Goal: Information Seeking & Learning: Check status

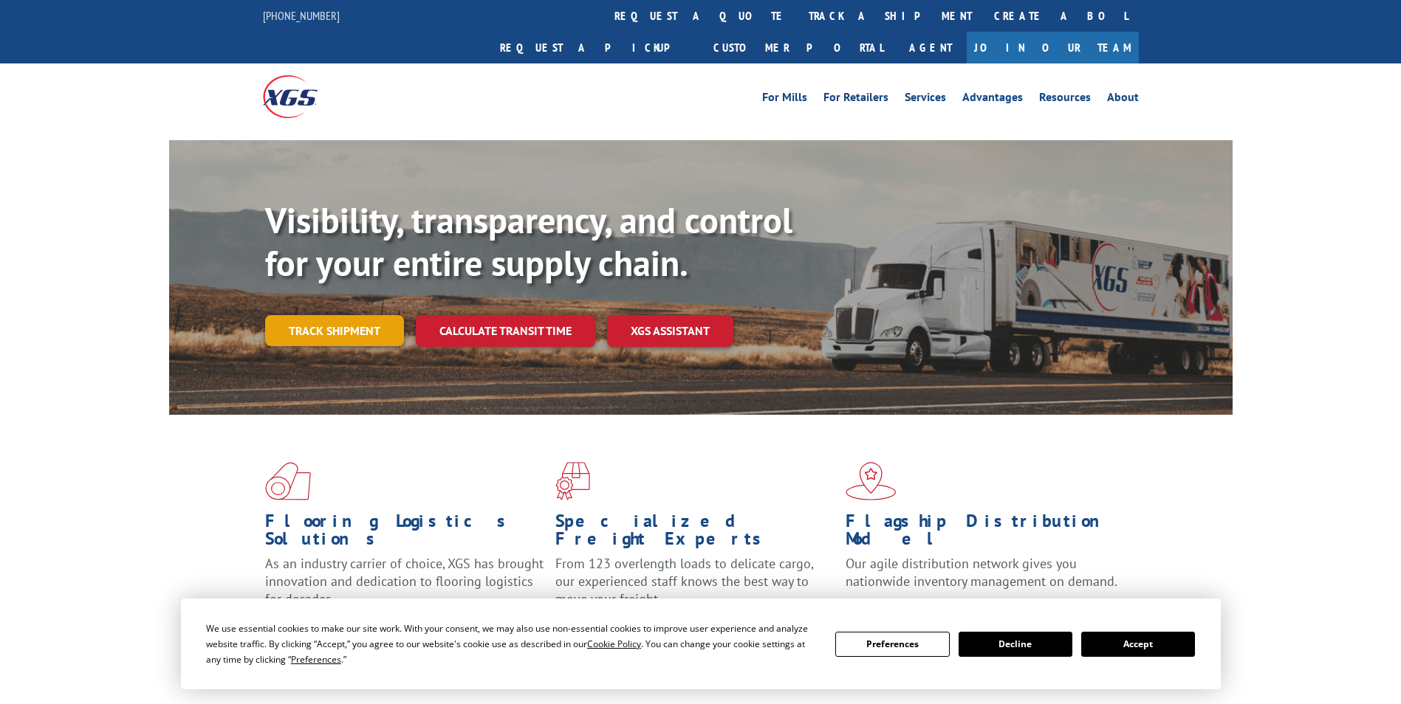
click at [323, 315] on link "Track shipment" at bounding box center [334, 330] width 139 height 31
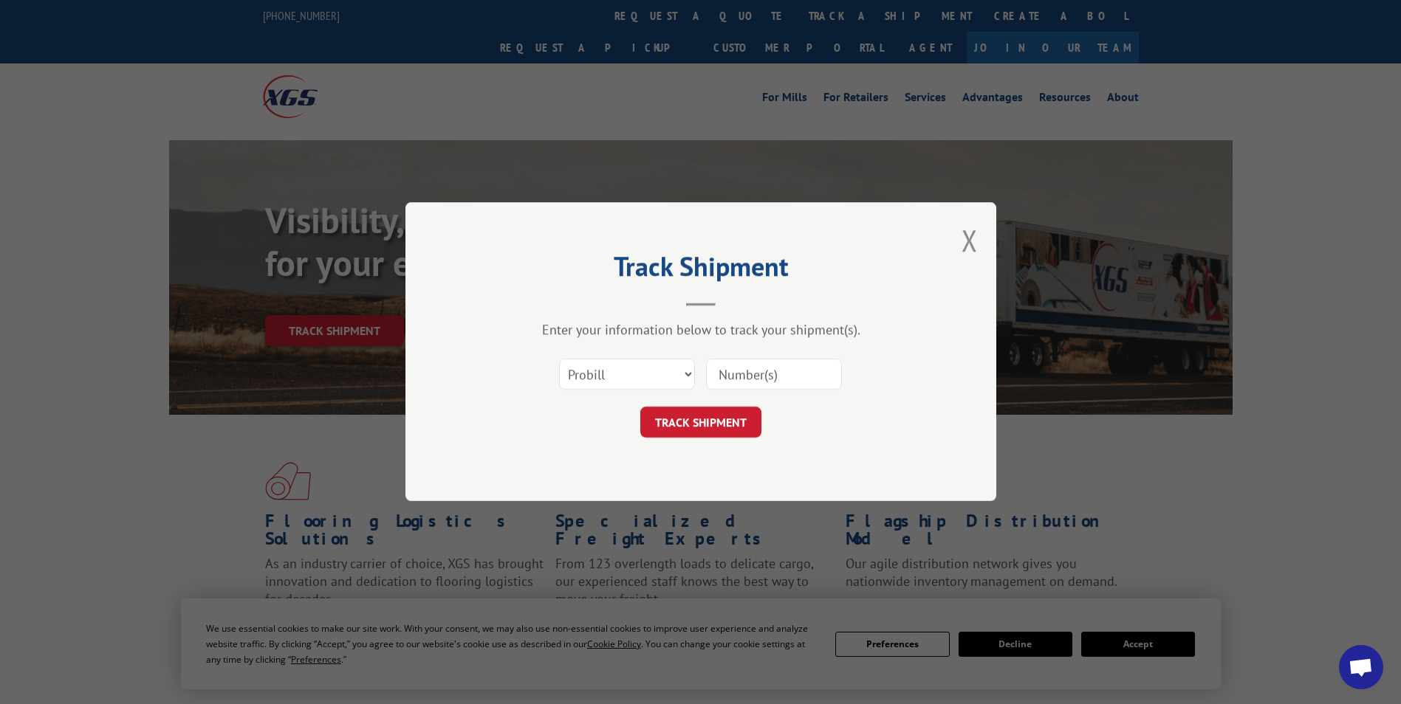
click at [803, 375] on input at bounding box center [774, 375] width 136 height 31
type input "BG1007567725"
click at [682, 424] on button "TRACK SHIPMENT" at bounding box center [700, 423] width 121 height 31
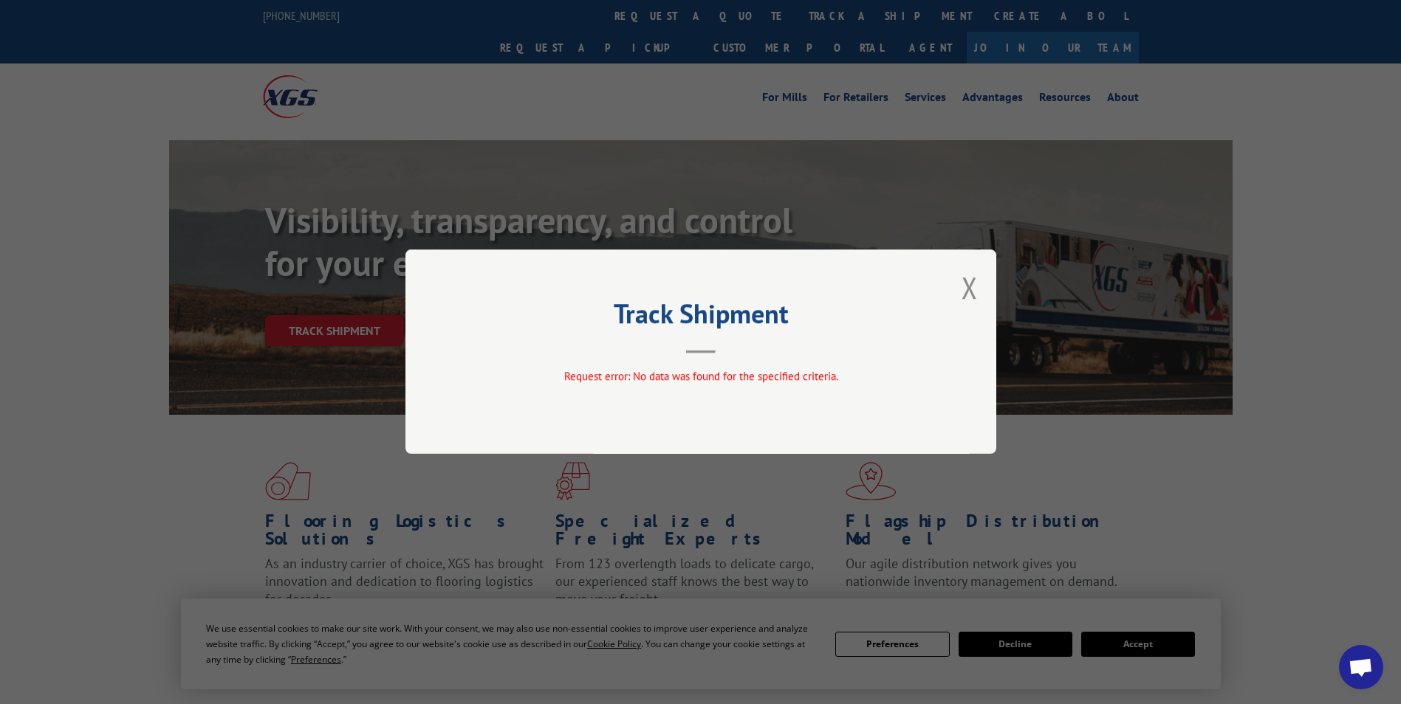
click at [718, 344] on header "Track Shipment" at bounding box center [700, 328] width 443 height 50
click at [972, 283] on button "Close modal" at bounding box center [969, 287] width 16 height 39
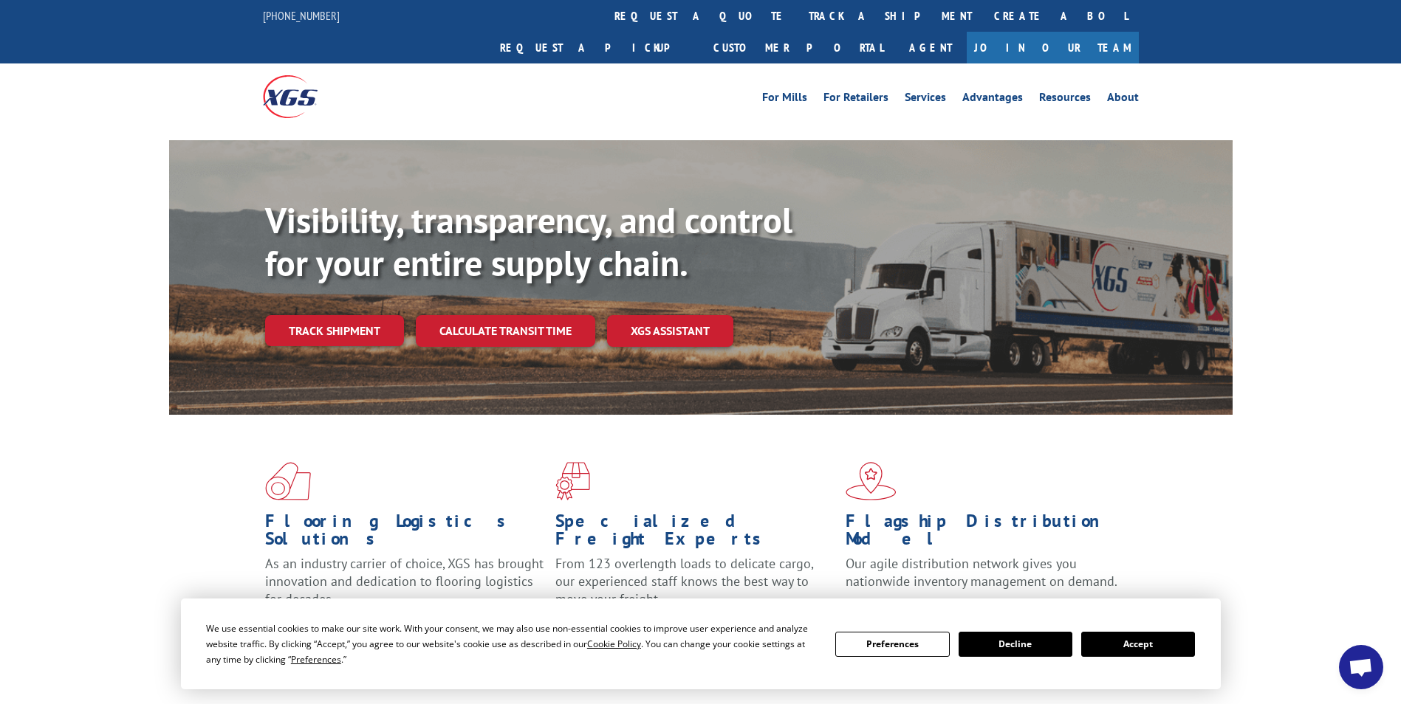
click at [360, 315] on link "Track shipment" at bounding box center [334, 330] width 139 height 31
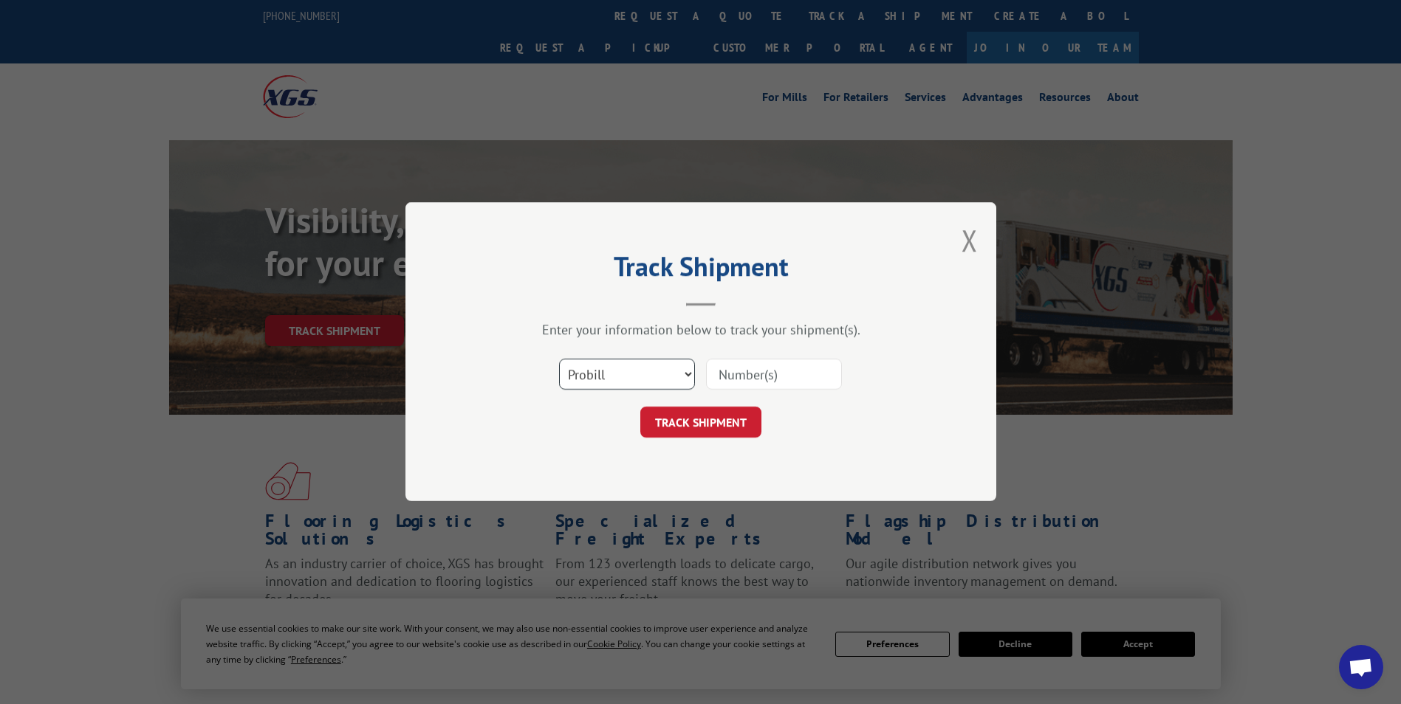
click at [682, 378] on select "Select category... Probill BOL PO" at bounding box center [627, 375] width 136 height 31
select select "bol"
click at [559, 360] on select "Select category... Probill BOL PO" at bounding box center [627, 375] width 136 height 31
drag, startPoint x: 770, startPoint y: 373, endPoint x: 743, endPoint y: 357, distance: 31.8
click at [769, 373] on input at bounding box center [774, 375] width 136 height 31
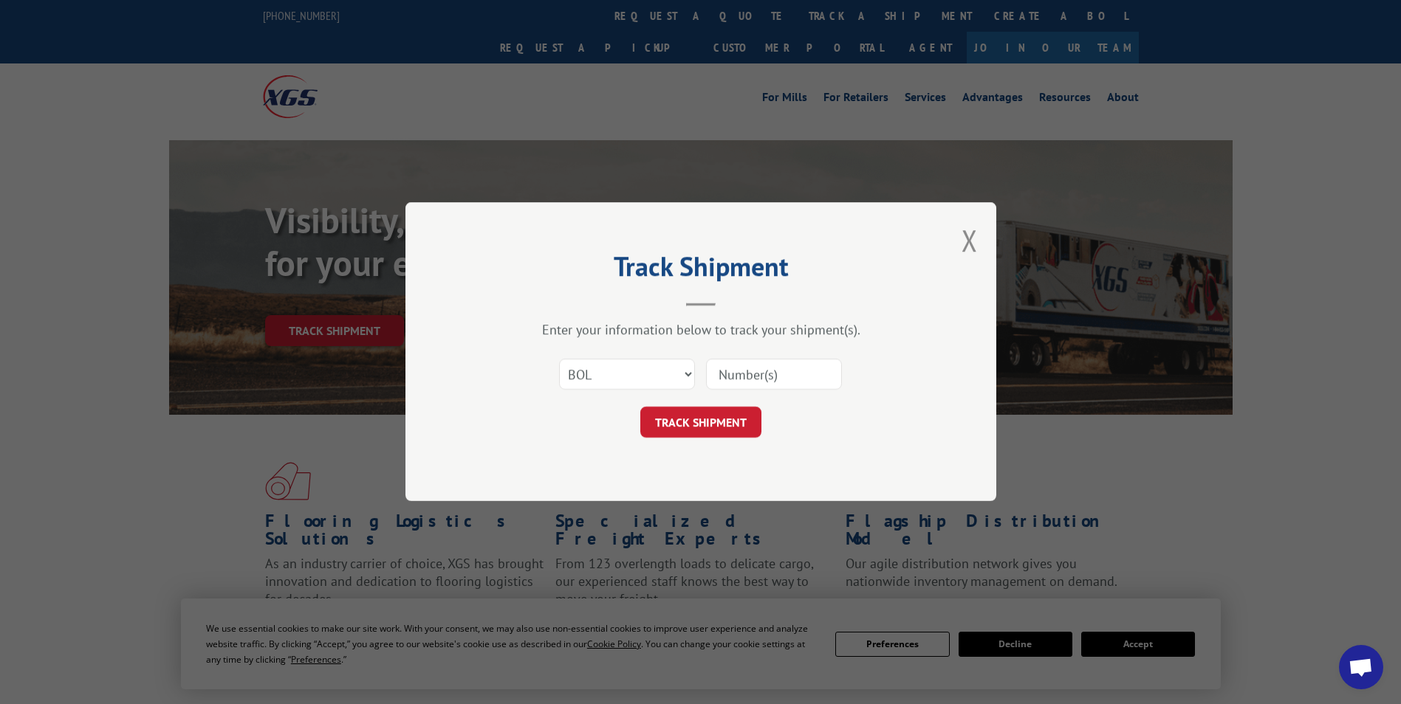
type input "BG1007567725"
click at [693, 420] on button "TRACK SHIPMENT" at bounding box center [700, 423] width 121 height 31
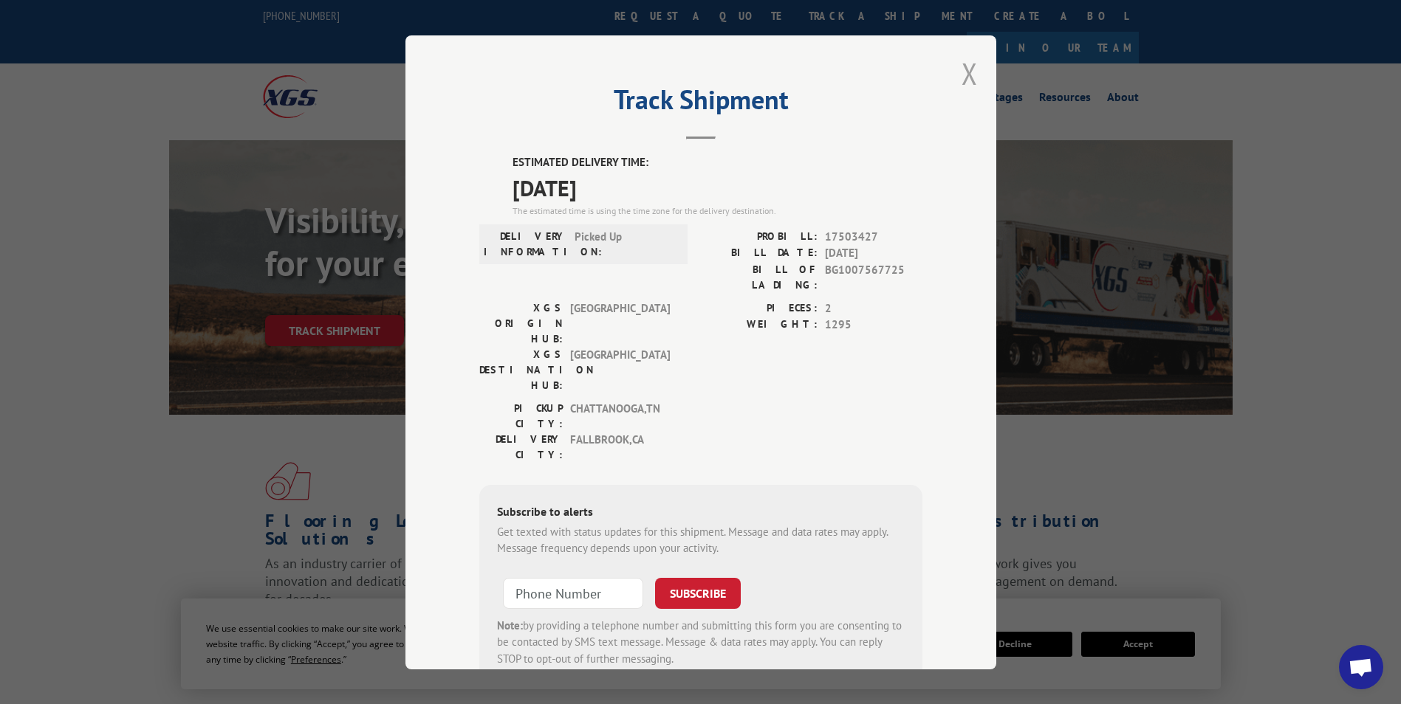
click at [962, 72] on button "Close modal" at bounding box center [969, 73] width 16 height 39
